Goal: Check status: Check status

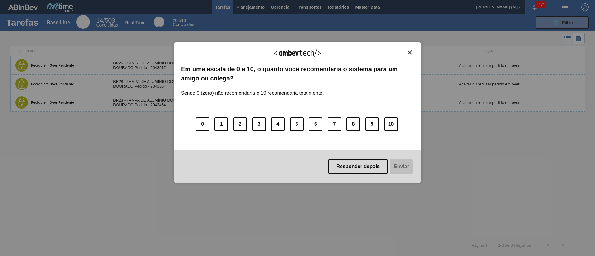
click at [410, 53] on img "Close" at bounding box center [410, 52] width 5 height 5
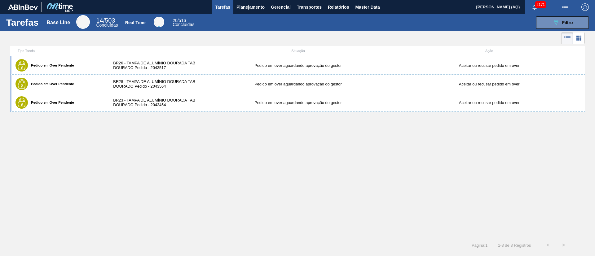
click at [279, 145] on div "Pedido em Over Pendente BR26 - TAMPA DE ALUMÍNIO DOURADA TAB DOURADO Pedido - 2…" at bounding box center [297, 147] width 575 height 182
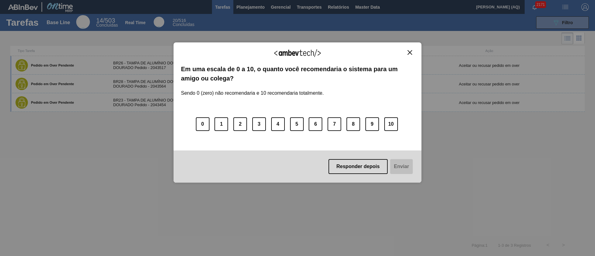
click at [411, 52] on img "Close" at bounding box center [410, 52] width 5 height 5
click at [409, 54] on img "Close" at bounding box center [410, 52] width 5 height 5
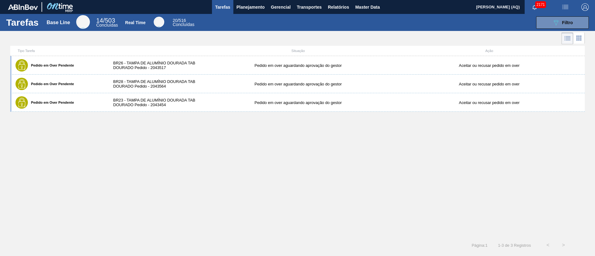
click at [300, 142] on div "Pedido em Over Pendente BR26 - TAMPA DE ALUMÍNIO DOURADA TAB DOURADO Pedido - 2…" at bounding box center [297, 147] width 575 height 182
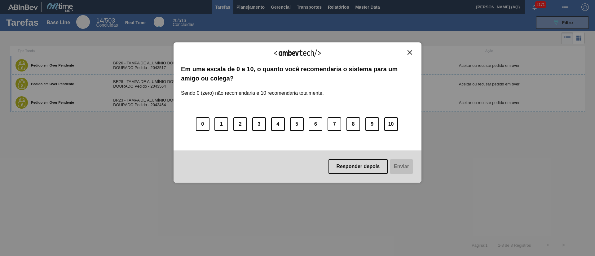
click at [406, 54] on button "Close" at bounding box center [410, 52] width 8 height 5
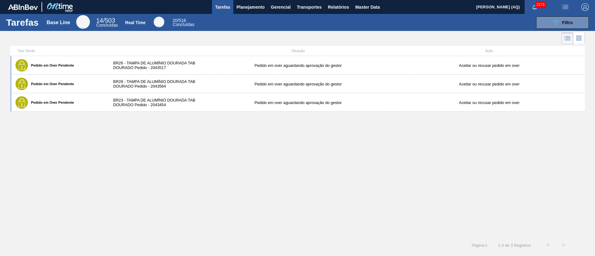
click at [542, 171] on div "Pedido em Over Pendente BR26 - TAMPA DE ALUMÍNIO DOURADA TAB DOURADO Pedido - 2…" at bounding box center [297, 147] width 575 height 182
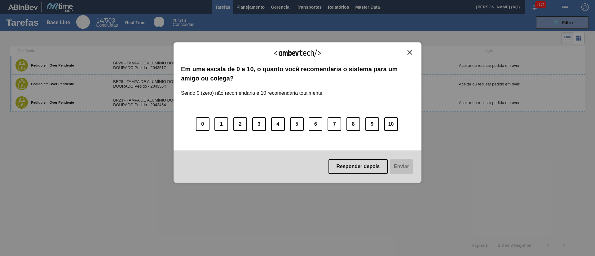
click at [410, 53] on img "Close" at bounding box center [410, 52] width 5 height 5
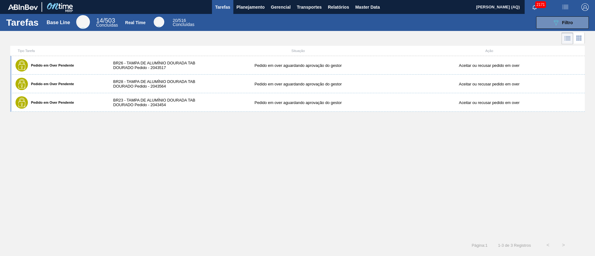
click at [329, 147] on div "Pedido em Over Pendente BR26 - TAMPA DE ALUMÍNIO DOURADA TAB DOURADO Pedido - 2…" at bounding box center [297, 147] width 575 height 182
drag, startPoint x: 207, startPoint y: 145, endPoint x: 129, endPoint y: 5, distance: 160.3
click at [207, 145] on div "Pedido em Over Pendente BR26 - TAMPA DE ALUMÍNIO DOURADA TAB DOURADO Pedido - 2…" at bounding box center [297, 147] width 575 height 182
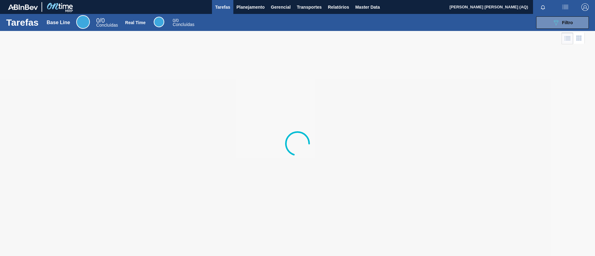
click at [405, 107] on div at bounding box center [297, 143] width 595 height 225
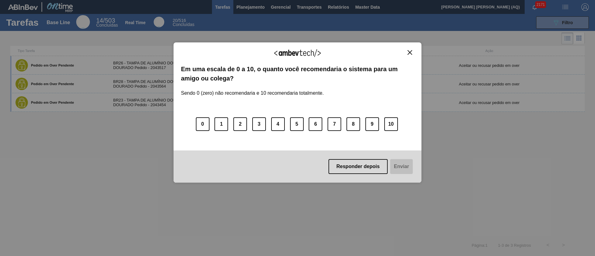
click at [410, 52] on img "Close" at bounding box center [410, 52] width 5 height 5
